Goal: Information Seeking & Learning: Check status

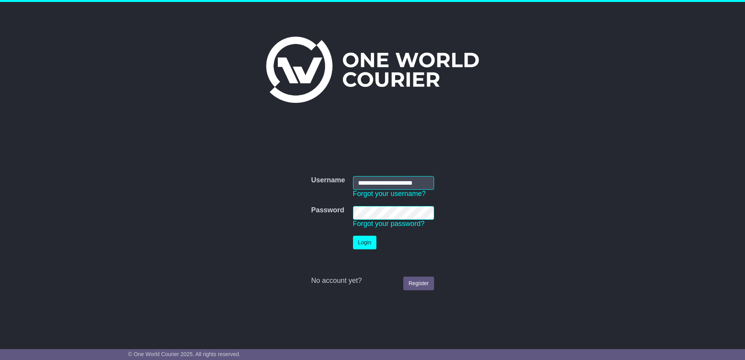
click at [358, 244] on button "Login" at bounding box center [364, 243] width 23 height 14
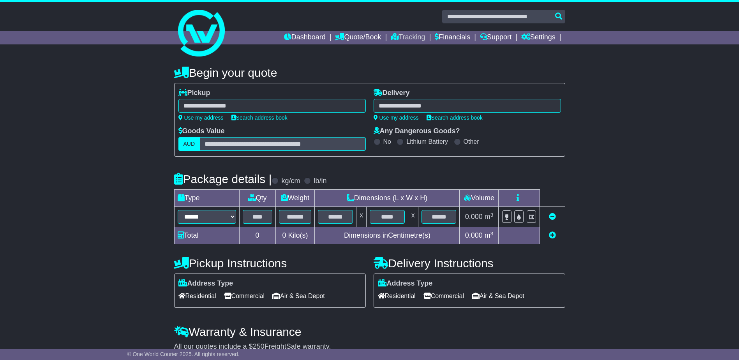
drag, startPoint x: 384, startPoint y: 35, endPoint x: 403, endPoint y: 37, distance: 19.1
click at [391, 36] on ul "Dashboard Quote/Book Domestic International Saved Quotes Drafts Domestic Quote …" at bounding box center [424, 37] width 281 height 13
click at [403, 37] on link "Tracking" at bounding box center [408, 37] width 34 height 13
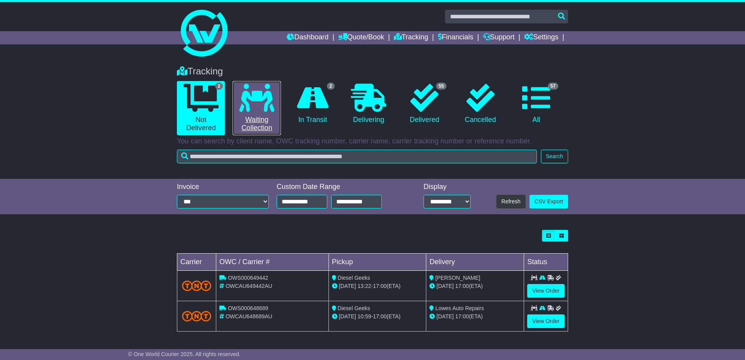
click at [235, 103] on link "0 Waiting Collection" at bounding box center [257, 108] width 48 height 54
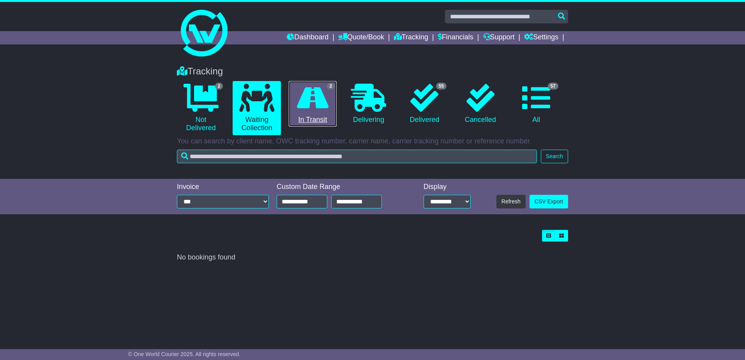
click at [299, 101] on icon at bounding box center [313, 98] width 32 height 28
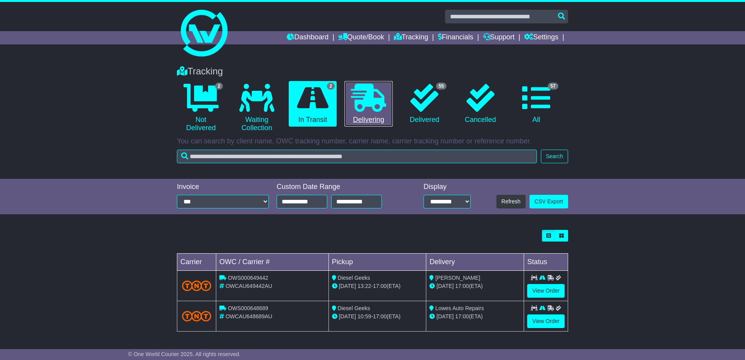
click at [369, 96] on icon at bounding box center [368, 98] width 35 height 28
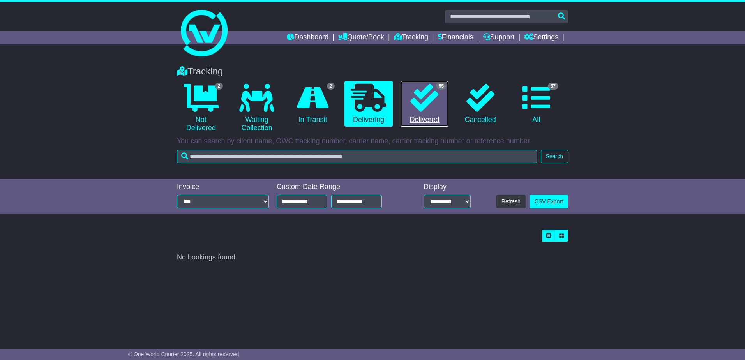
click at [431, 88] on icon at bounding box center [424, 98] width 28 height 28
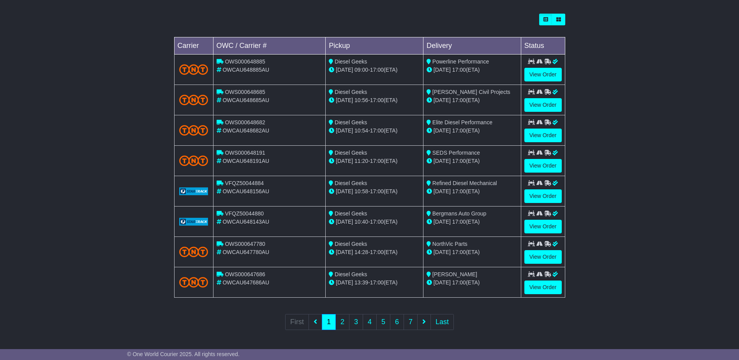
scroll to position [21, 0]
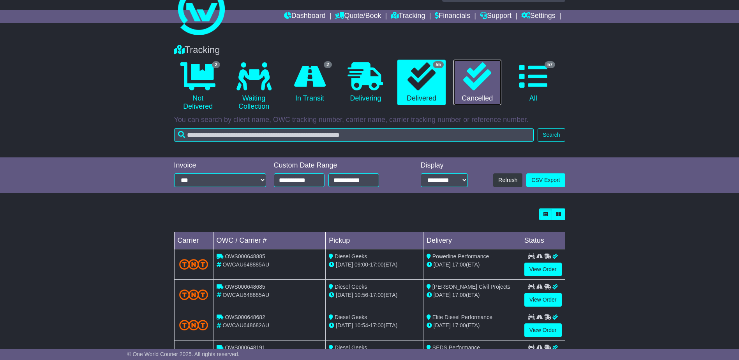
click at [472, 97] on link "0 Cancelled" at bounding box center [478, 83] width 48 height 46
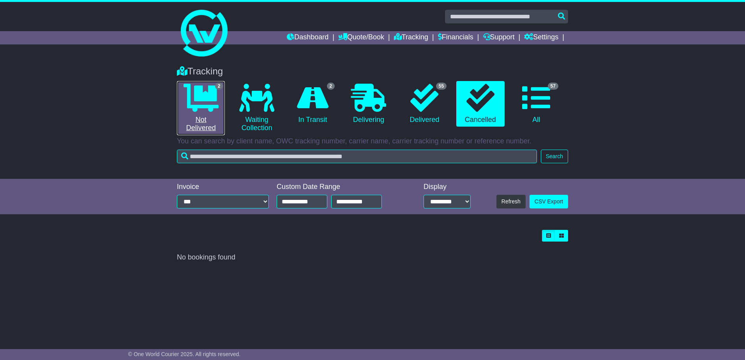
click at [187, 104] on icon at bounding box center [201, 98] width 35 height 28
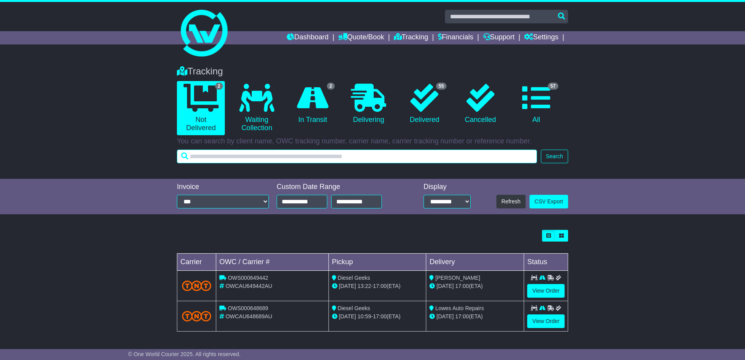
click at [327, 157] on input "text" at bounding box center [357, 157] width 360 height 14
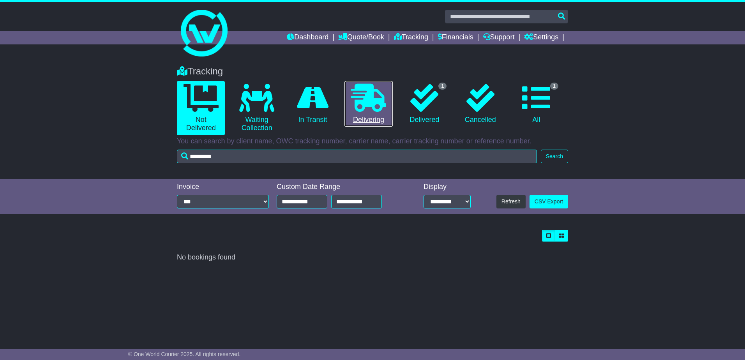
click at [362, 102] on icon at bounding box center [368, 98] width 35 height 28
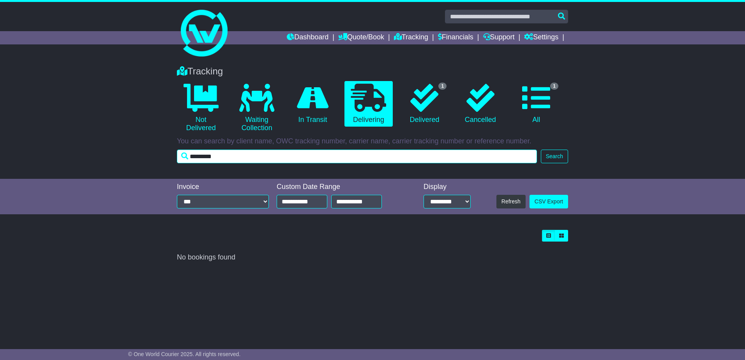
click at [205, 158] on input "*********" at bounding box center [357, 157] width 360 height 14
type input "********"
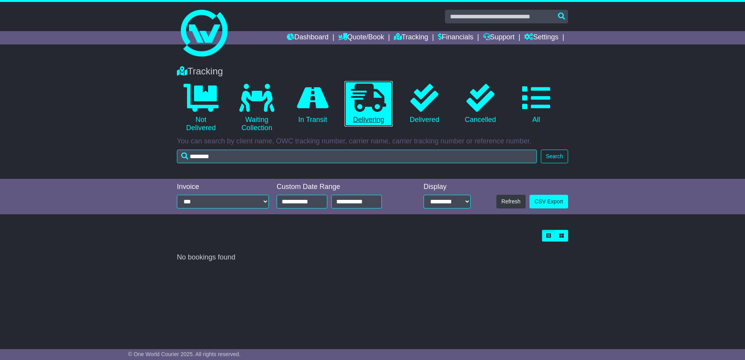
click at [384, 118] on link "0 Delivering" at bounding box center [368, 104] width 48 height 46
click at [263, 141] on p "You can search by client name, OWC tracking number, carrier name, carrier track…" at bounding box center [372, 141] width 391 height 9
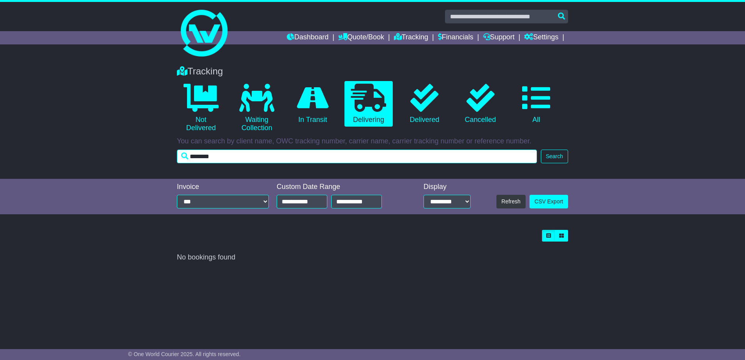
click at [257, 155] on input "********" at bounding box center [357, 157] width 360 height 14
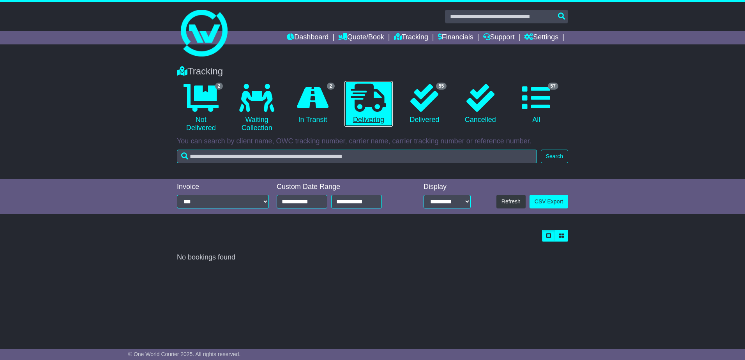
click at [368, 109] on icon at bounding box center [368, 98] width 35 height 28
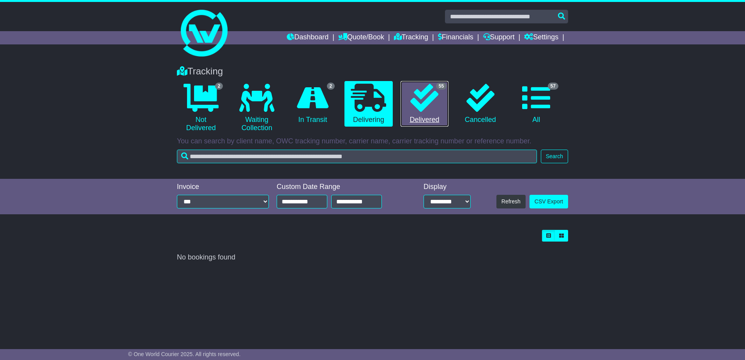
click at [432, 106] on icon at bounding box center [424, 98] width 28 height 28
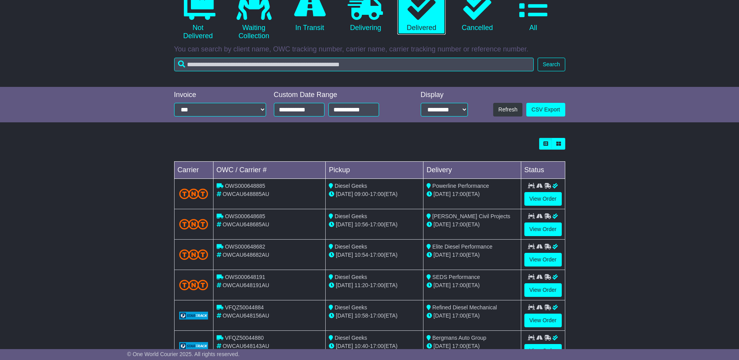
scroll to position [117, 0]
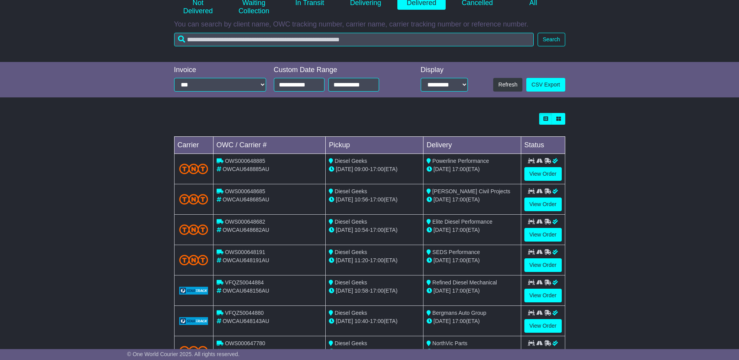
drag, startPoint x: 432, startPoint y: 162, endPoint x: 492, endPoint y: 165, distance: 60.1
click at [492, 165] on td "Powerline Performance 22 Sep 17:00 (ETA)" at bounding box center [472, 169] width 98 height 30
drag, startPoint x: 492, startPoint y: 165, endPoint x: 485, endPoint y: 162, distance: 7.2
click at [485, 162] on span "Powerline Performance" at bounding box center [461, 161] width 57 height 6
drag, startPoint x: 491, startPoint y: 162, endPoint x: 424, endPoint y: 162, distance: 67.0
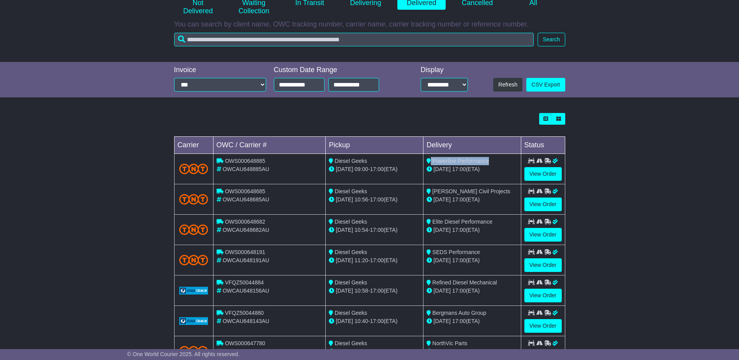
click at [424, 162] on td "Powerline Performance 22 Sep 17:00 (ETA)" at bounding box center [472, 169] width 98 height 30
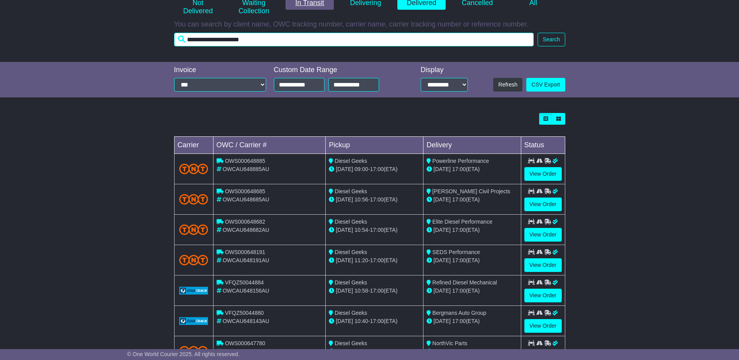
type input "**********"
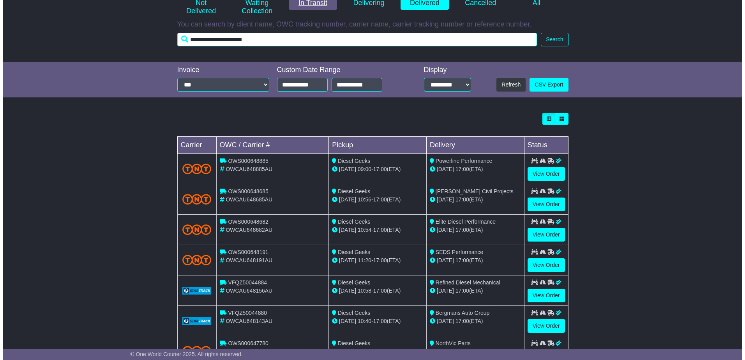
scroll to position [0, 0]
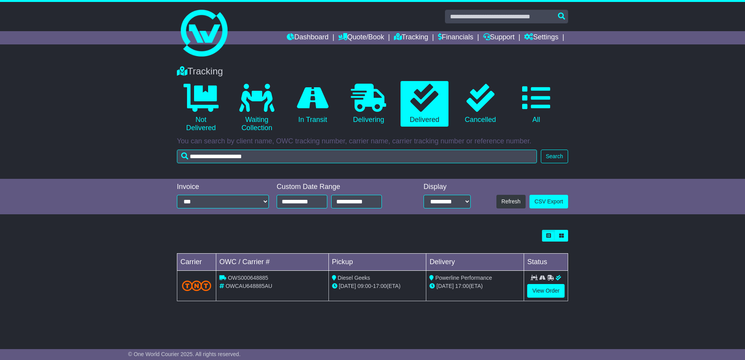
click at [627, 224] on div "Tracking 0 Not Delivered 0 Waiting Collection 0 In Transit 0 Delivering 0 0 0" at bounding box center [372, 197] width 745 height 279
